Goal: Check status: Check status

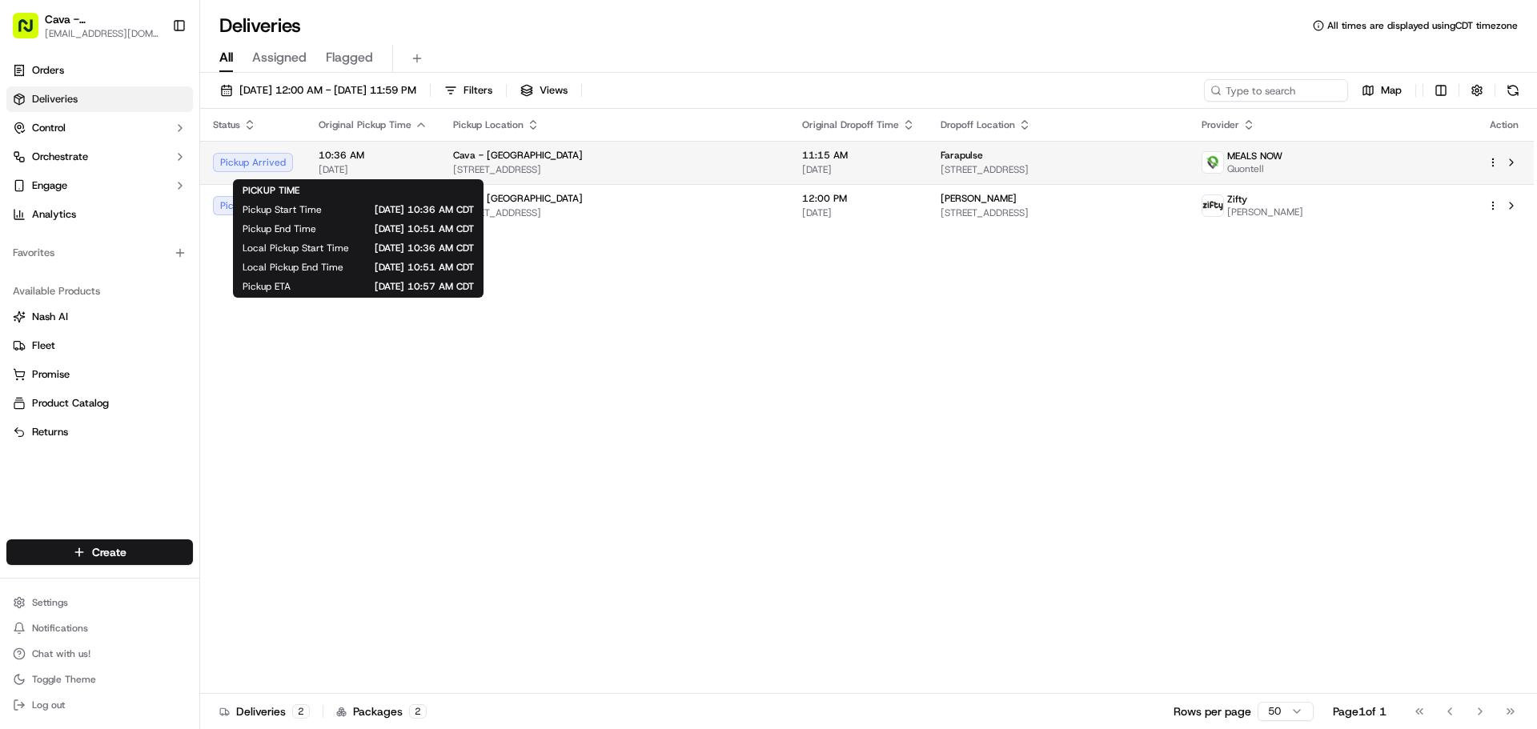
click at [404, 158] on span "10:36 AM" at bounding box center [373, 155] width 109 height 13
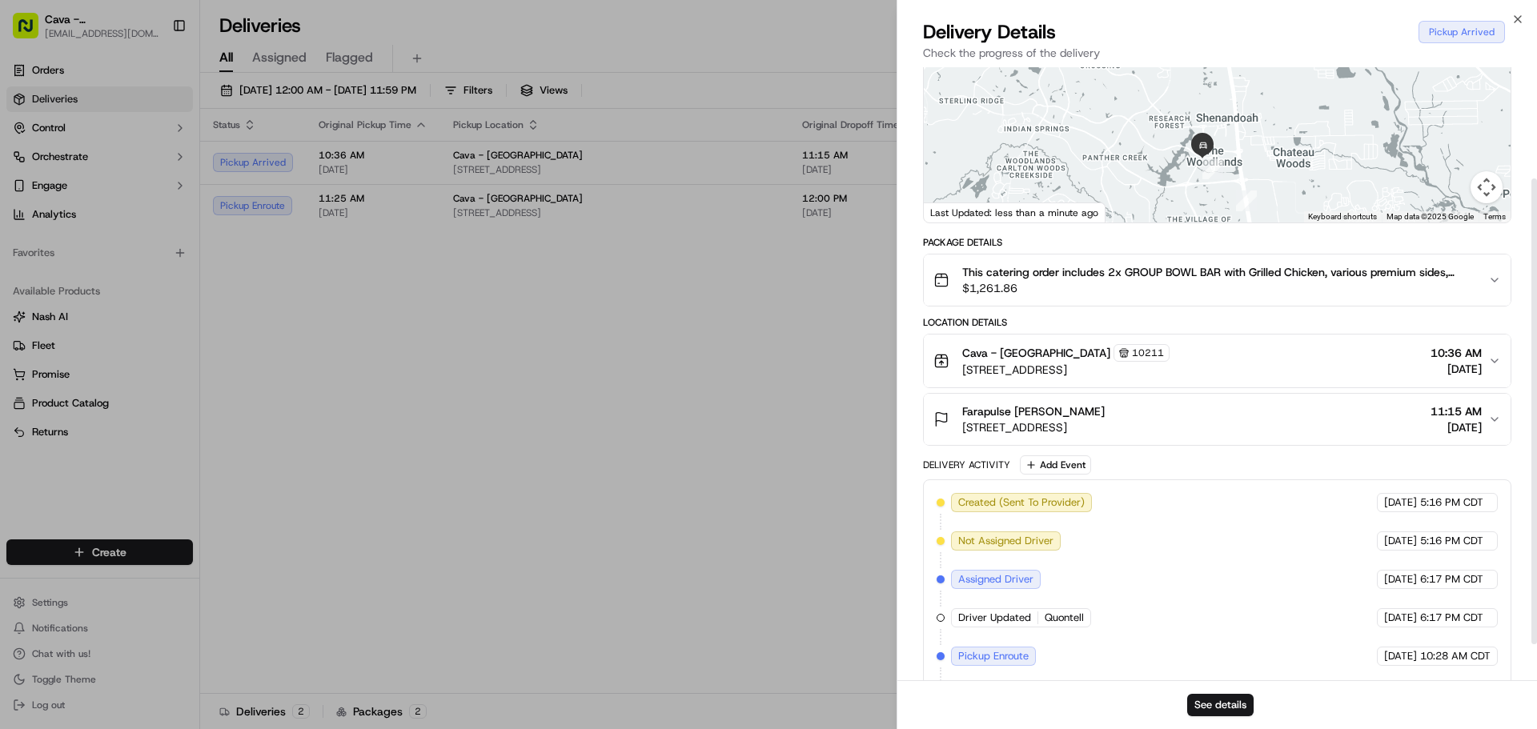
scroll to position [194, 0]
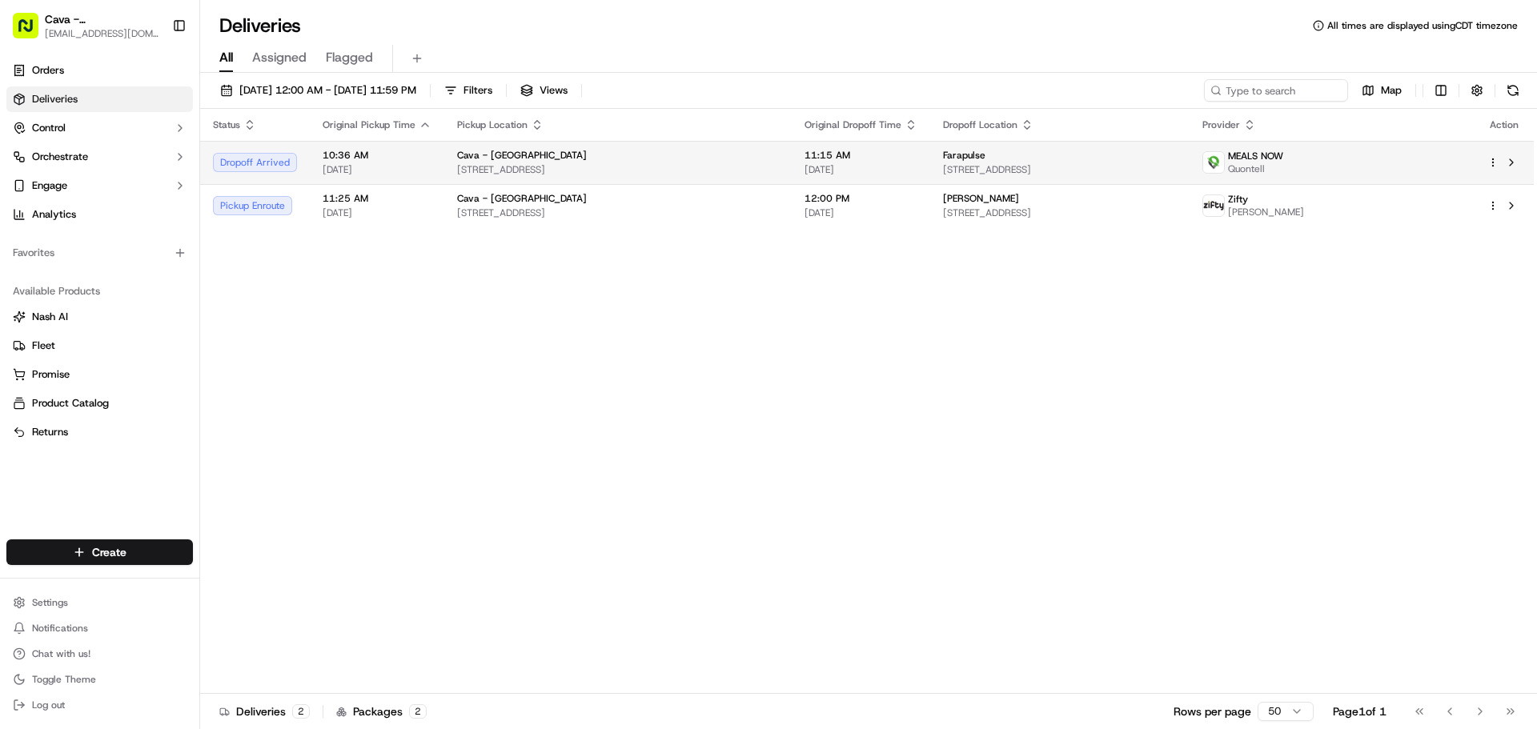
click at [824, 154] on td "11:15 AM 09/18/2025" at bounding box center [861, 162] width 138 height 43
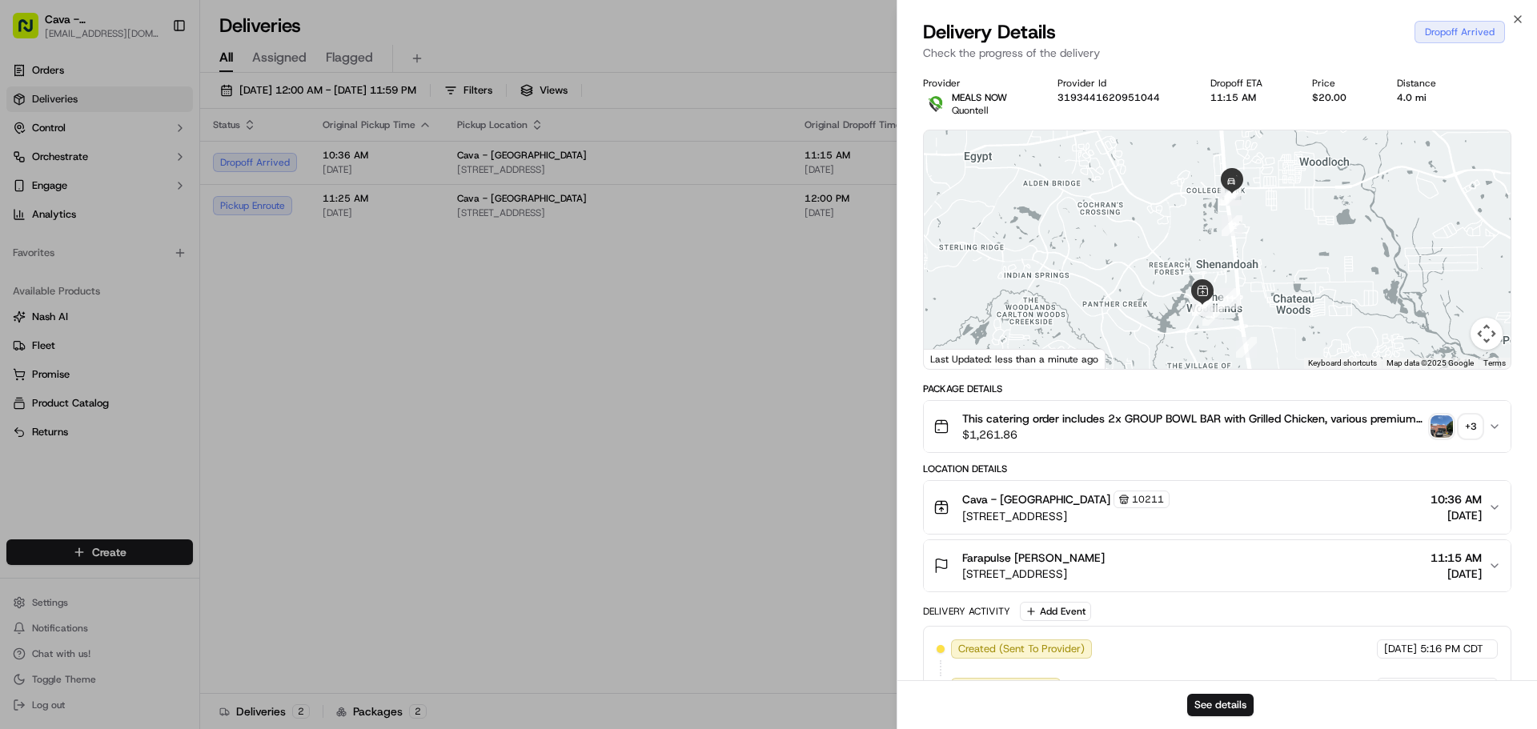
click at [1439, 424] on img "button" at bounding box center [1441, 426] width 22 height 22
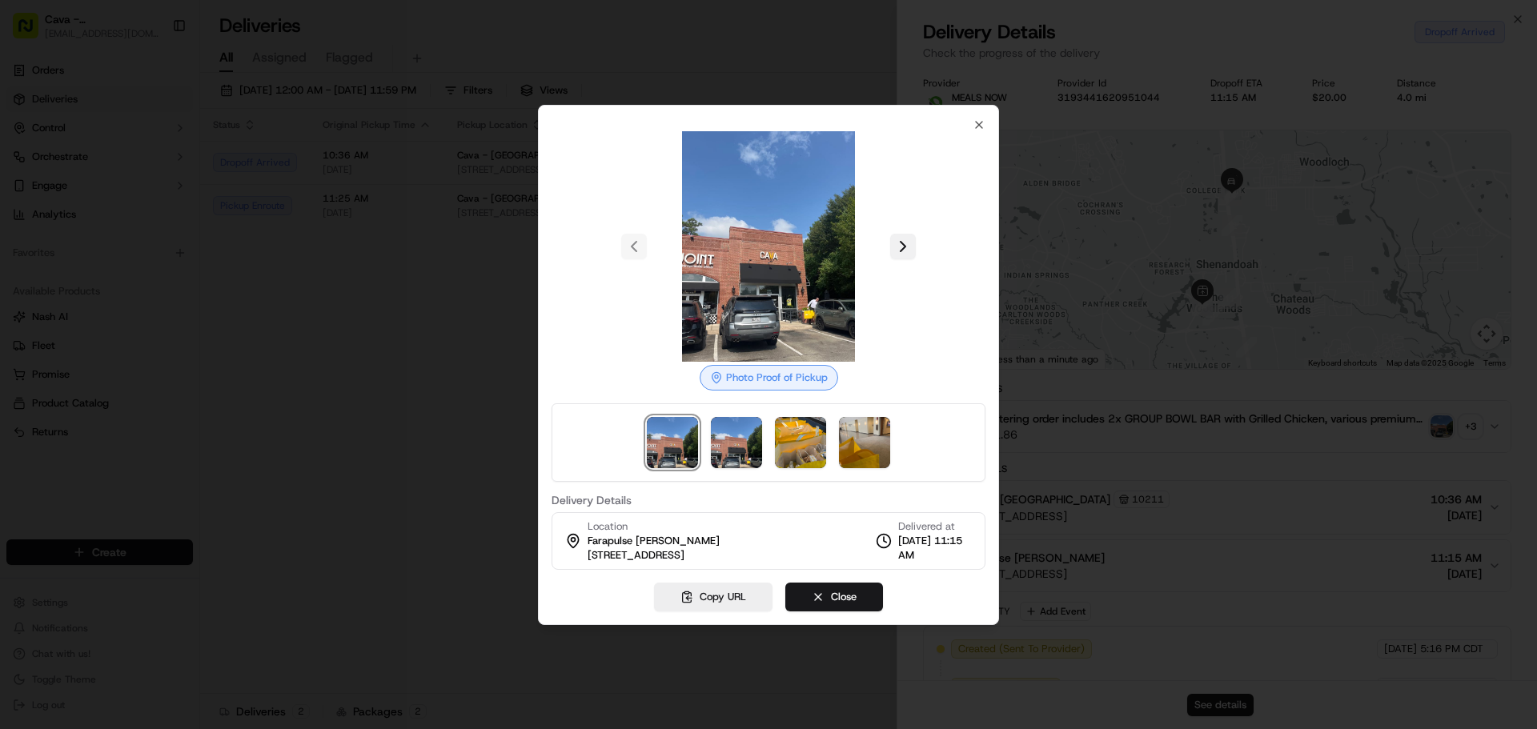
click at [903, 254] on button at bounding box center [903, 247] width 26 height 26
click at [903, 253] on button at bounding box center [903, 247] width 26 height 26
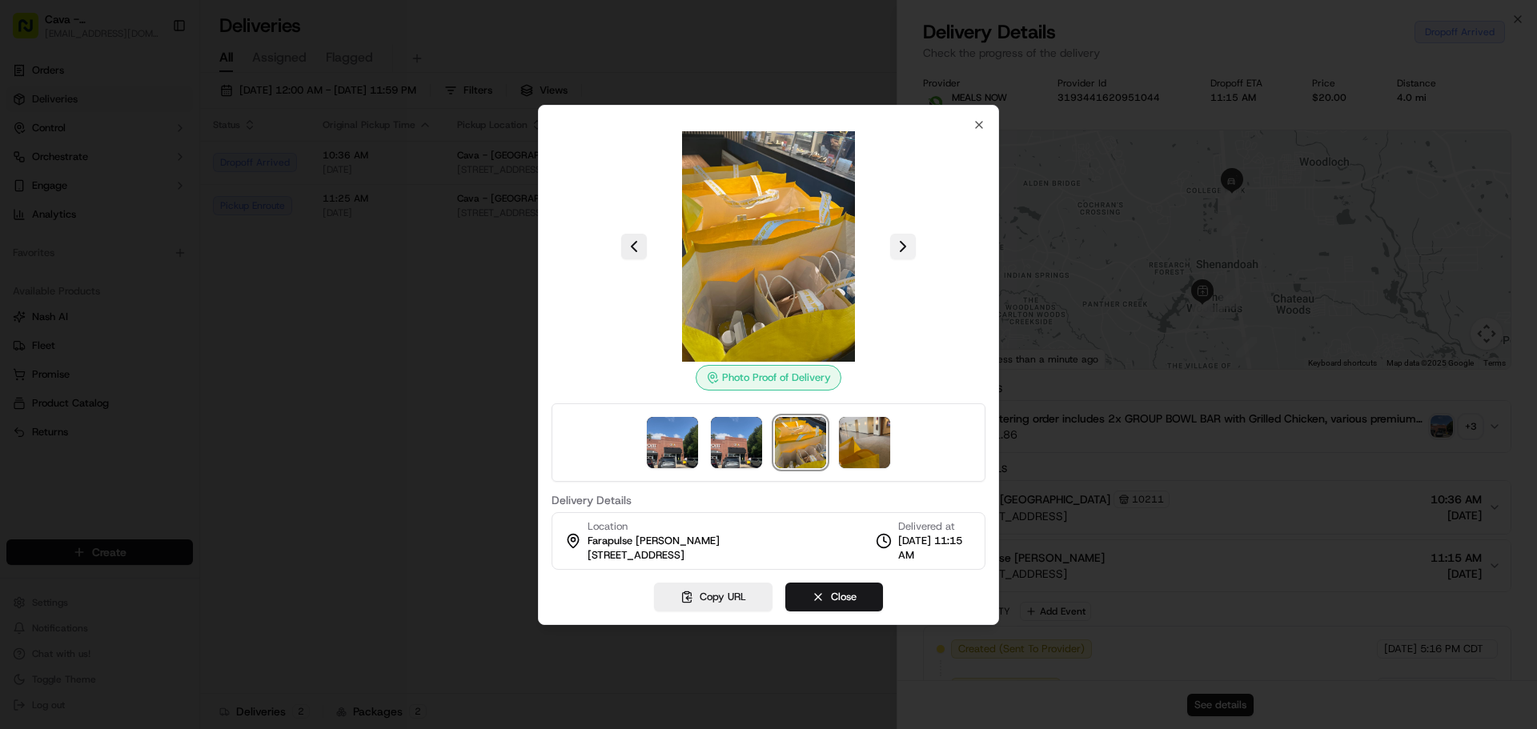
click at [900, 251] on button at bounding box center [903, 247] width 26 height 26
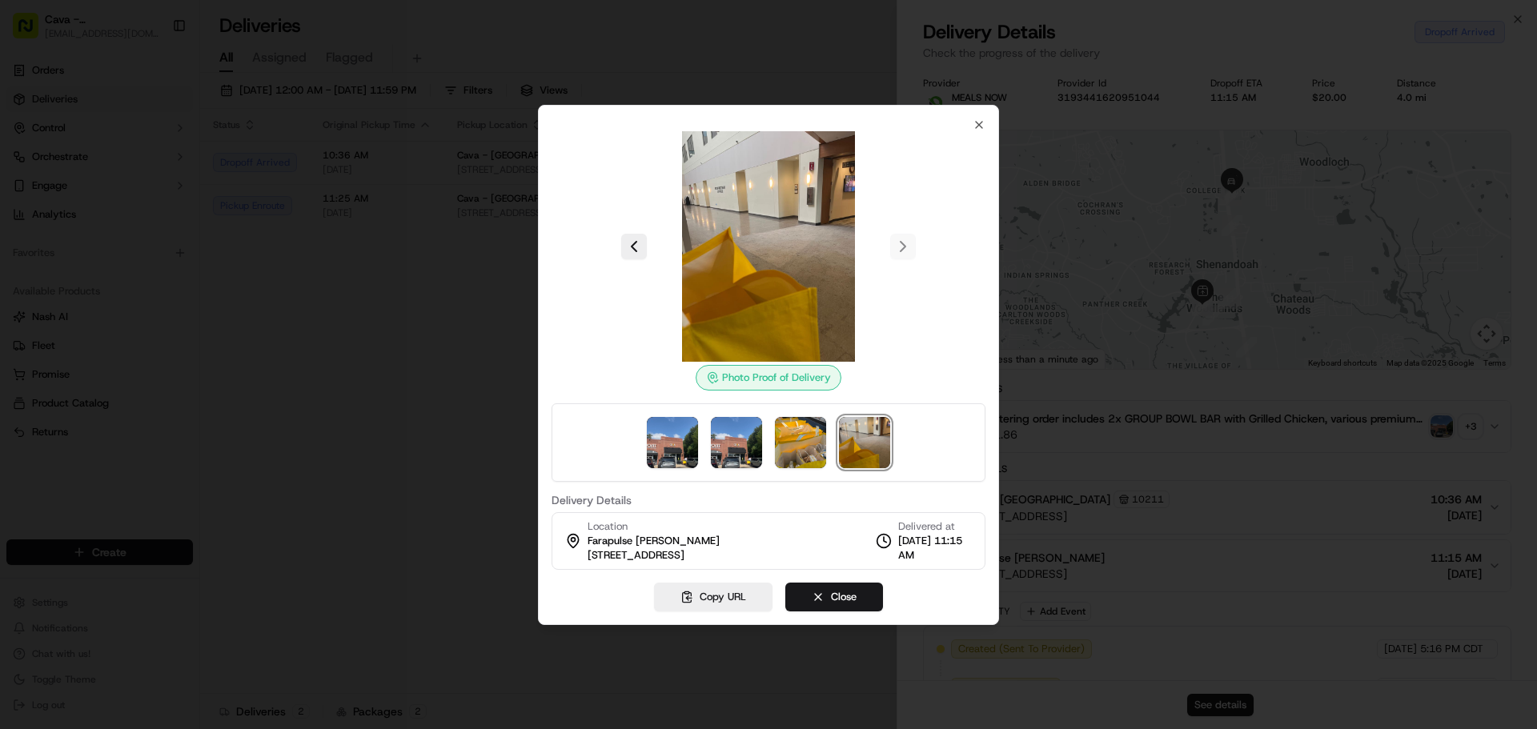
click at [900, 251] on div at bounding box center [769, 246] width 434 height 231
click at [981, 122] on icon "button" at bounding box center [979, 125] width 6 height 6
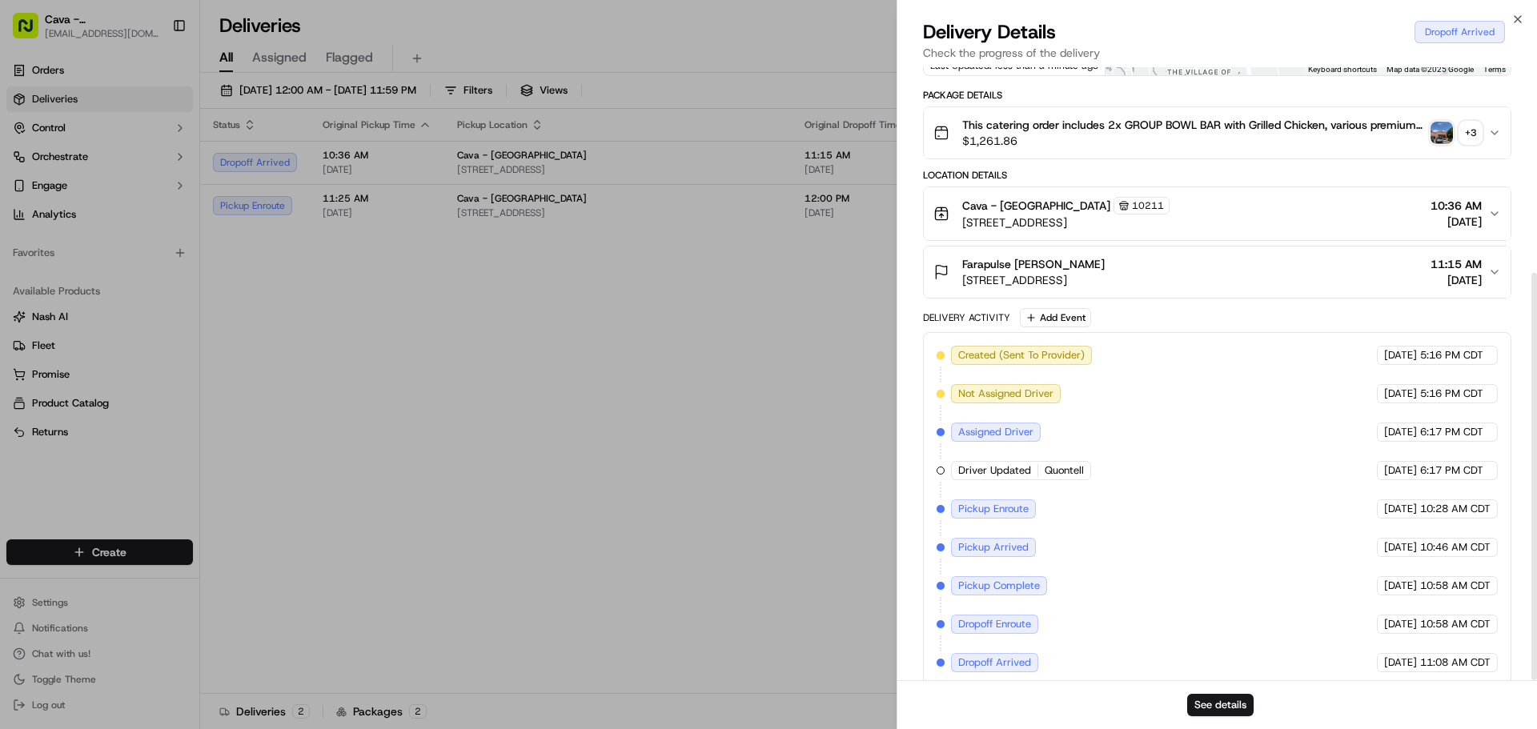
scroll to position [309, 0]
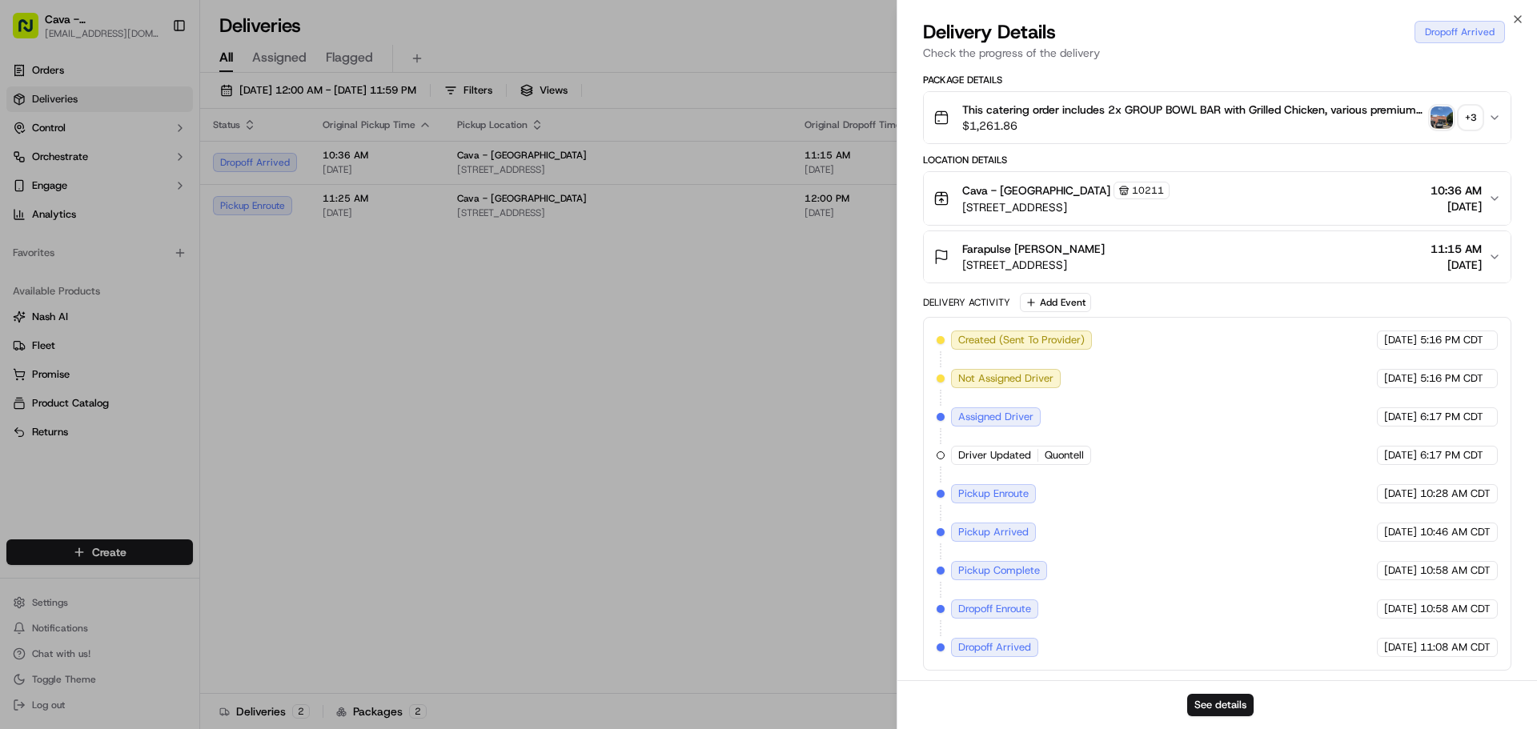
click at [1217, 692] on div "See details" at bounding box center [1217, 704] width 640 height 49
click at [1214, 702] on button "See details" at bounding box center [1220, 705] width 66 height 22
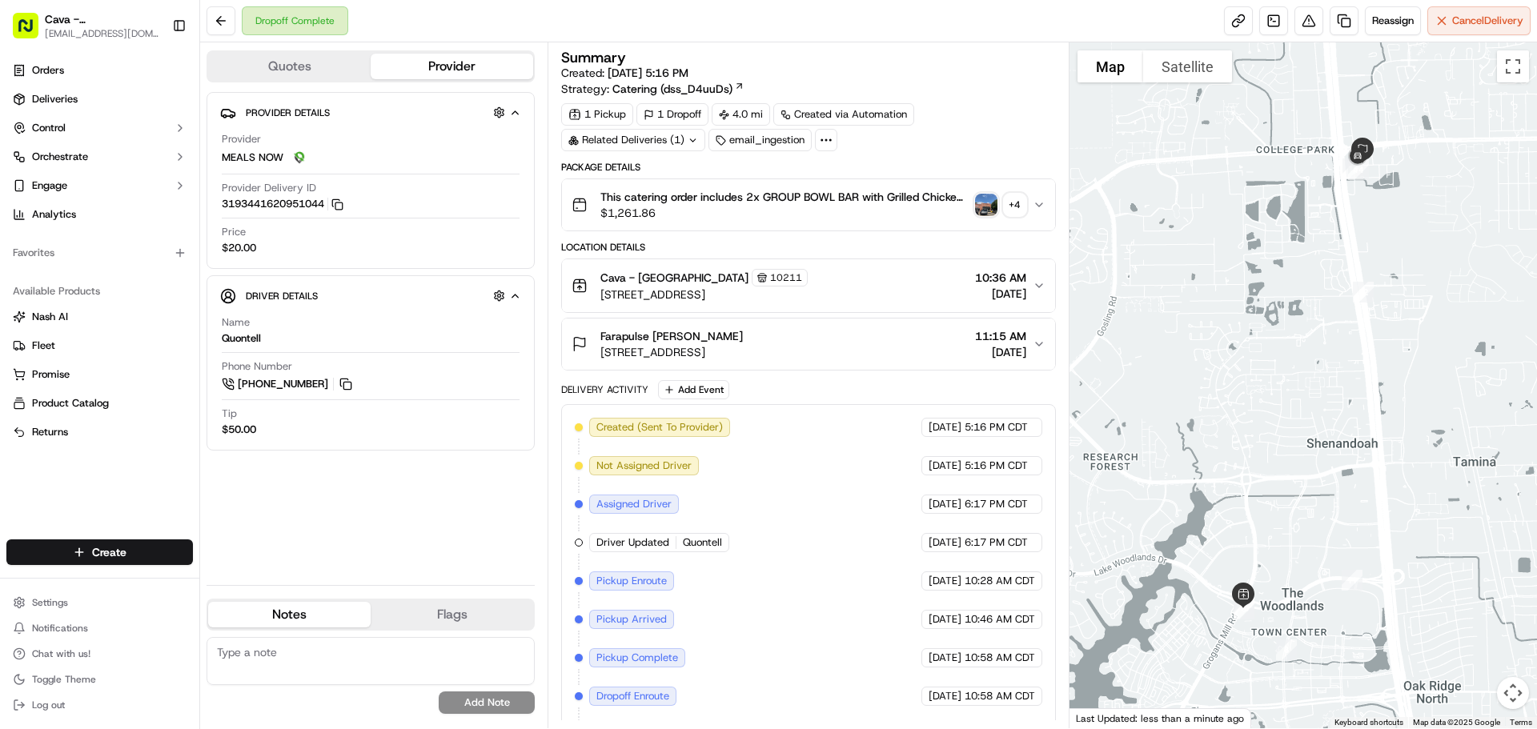
click at [667, 146] on div "Related Deliveries (1)" at bounding box center [633, 140] width 144 height 22
click at [612, 179] on span "ord_dT7EKpaQdrb4iEDmngSAXG" at bounding box center [648, 176] width 161 height 14
click at [946, 122] on div "1 Pickup 1 Dropoff 4.0 mi Created via Automation Related Deliveries (1) email_i…" at bounding box center [808, 127] width 494 height 48
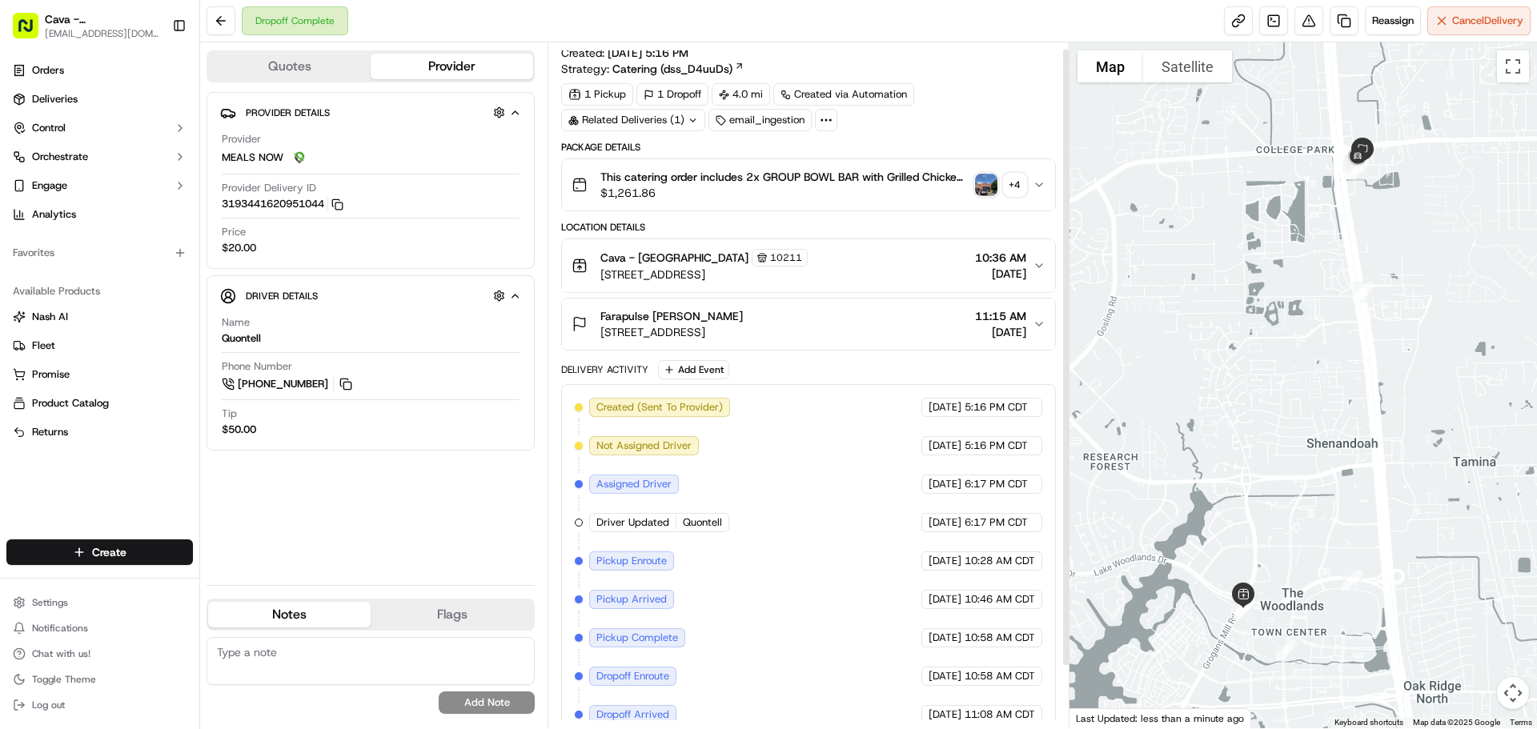
scroll to position [76, 0]
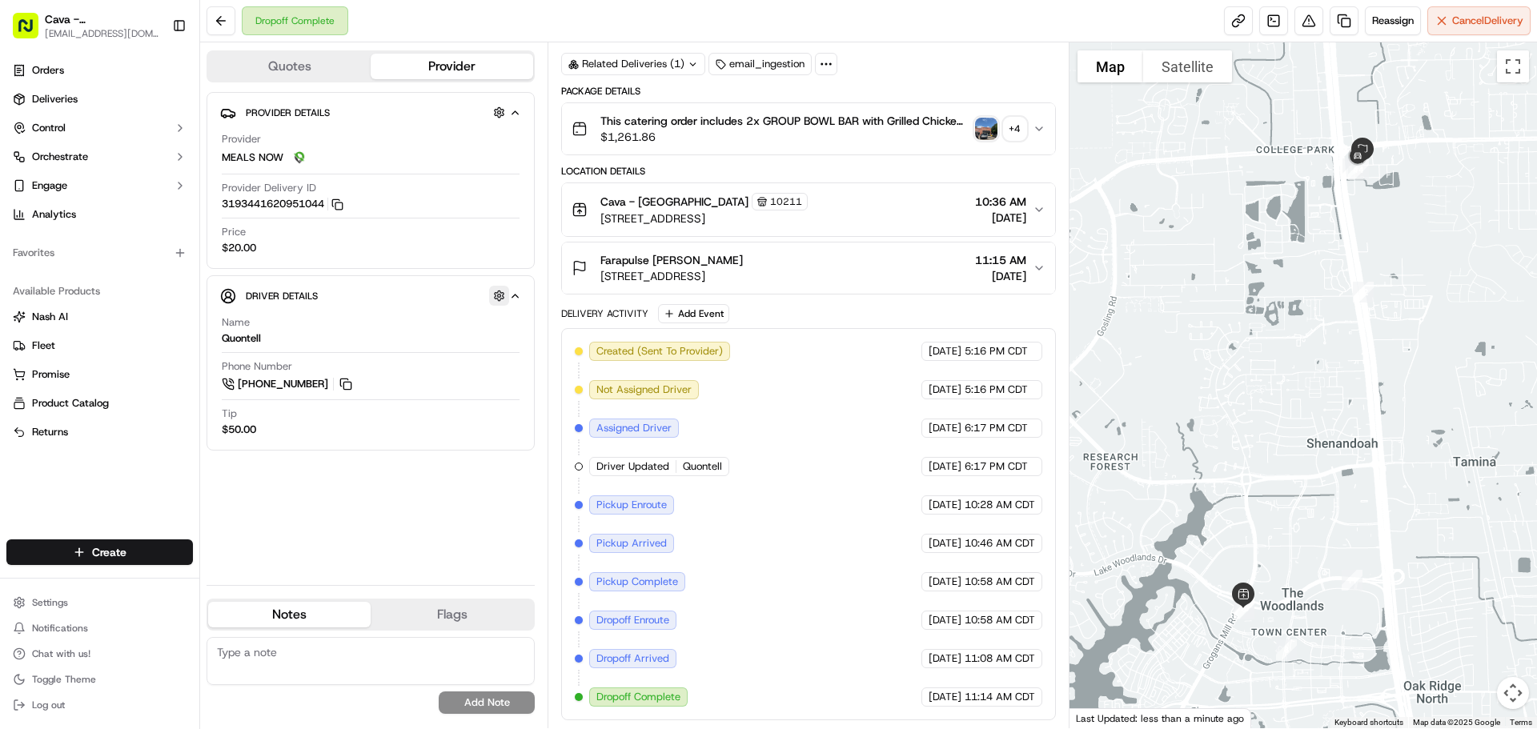
click at [493, 299] on button "button" at bounding box center [499, 296] width 20 height 20
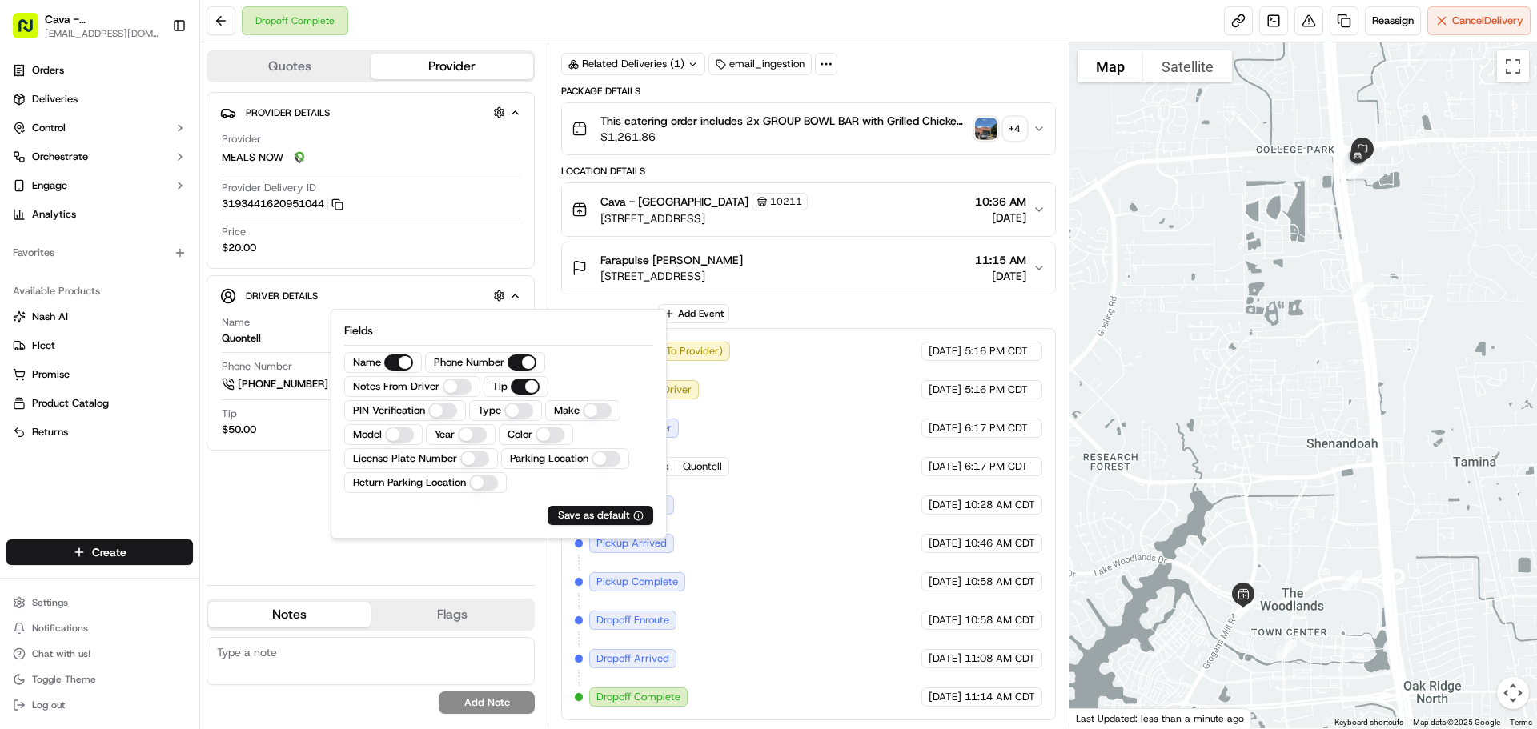
click at [460, 390] on Driver "Notes From Driver" at bounding box center [457, 387] width 29 height 16
click at [516, 413] on button "Type" at bounding box center [518, 411] width 29 height 16
click at [482, 459] on Number "License Plate Number" at bounding box center [474, 459] width 29 height 16
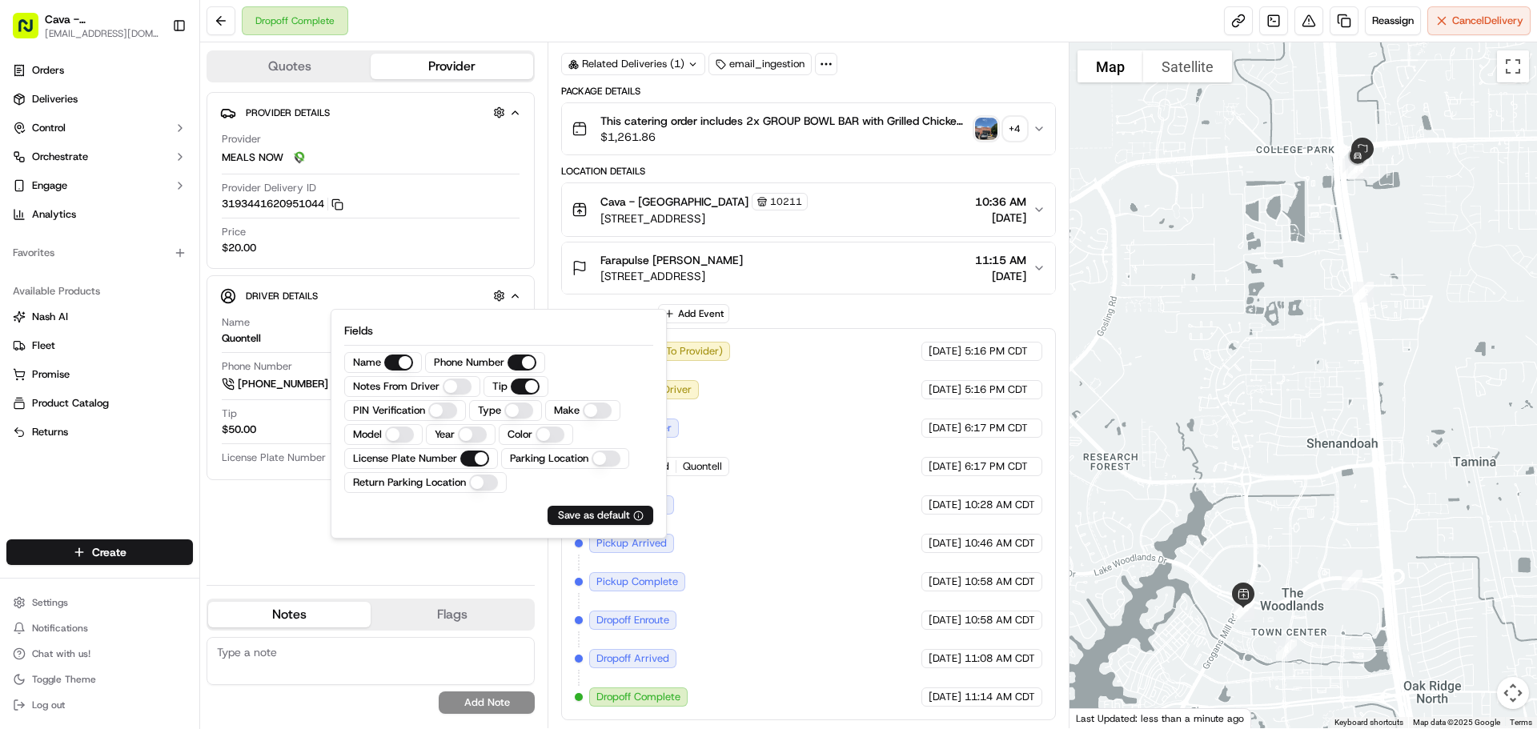
click at [482, 459] on Number "License Plate Number" at bounding box center [474, 459] width 29 height 16
click at [513, 287] on div "Driver Details Hidden ( 10 )" at bounding box center [383, 296] width 275 height 20
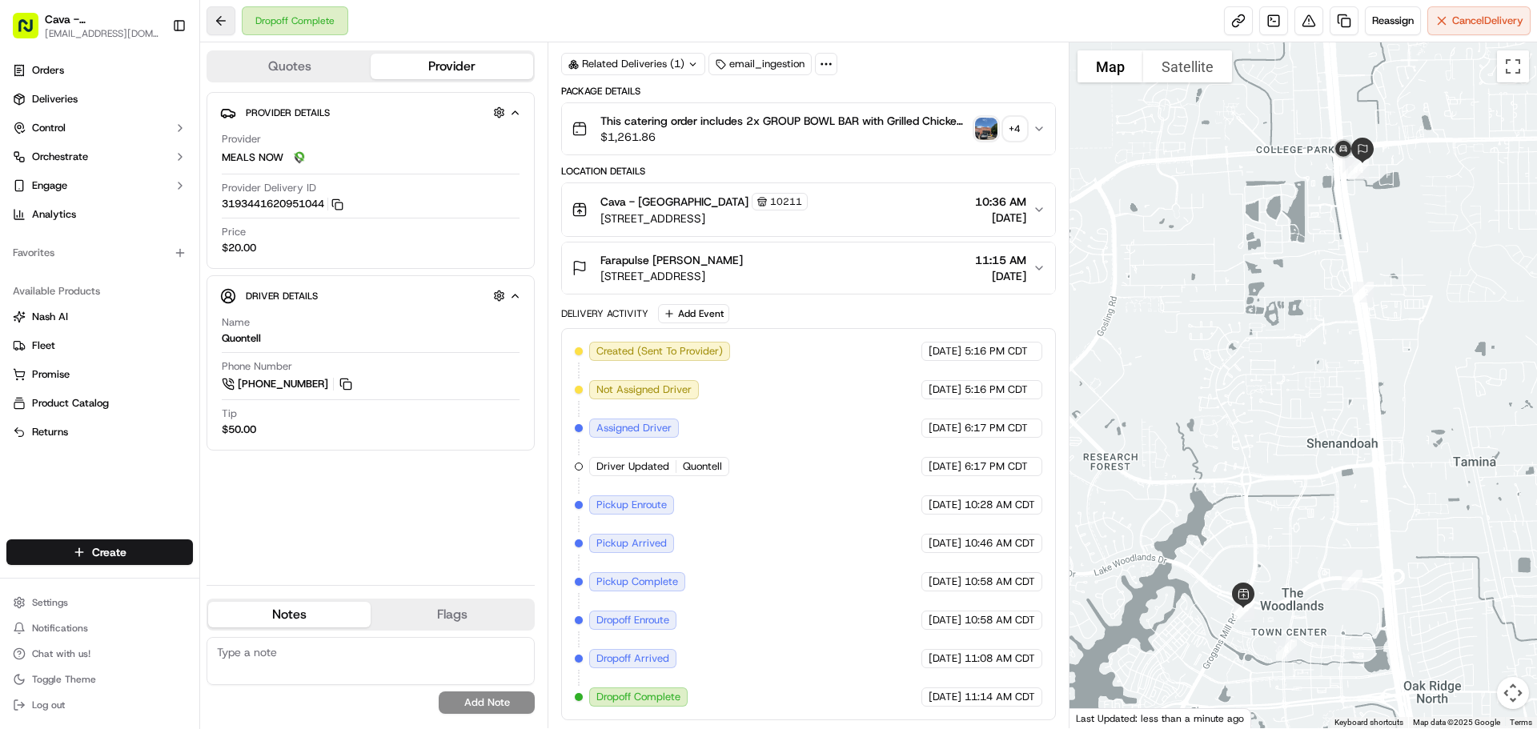
click at [225, 26] on button at bounding box center [221, 20] width 29 height 29
